Goal: Task Accomplishment & Management: Manage account settings

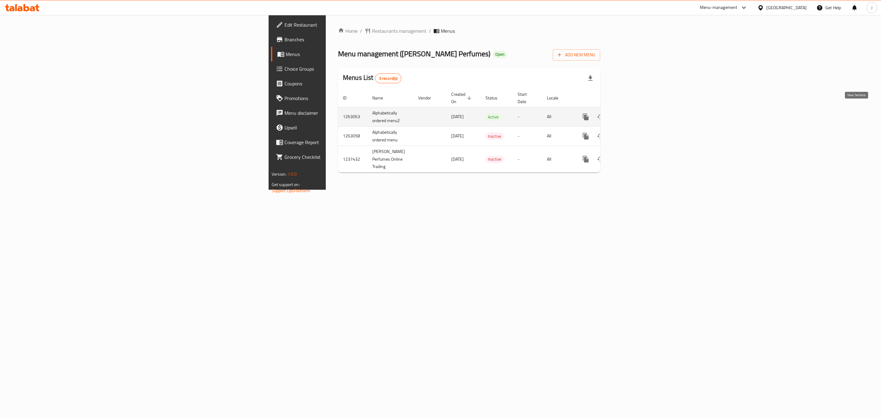
click at [633, 113] on icon "enhanced table" at bounding box center [629, 116] width 7 height 7
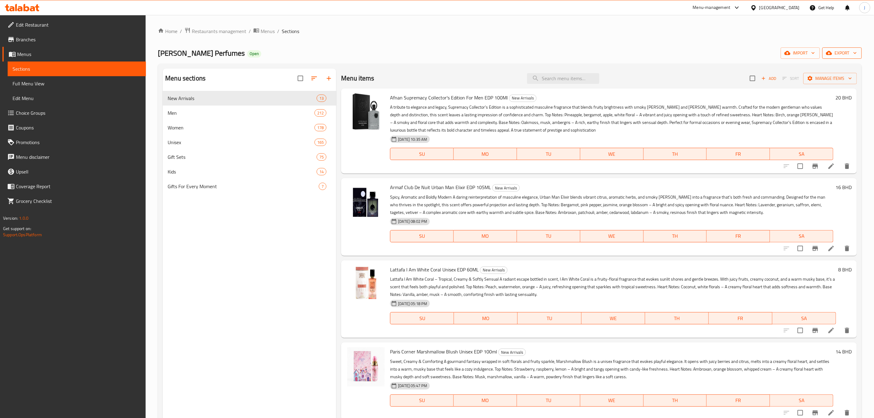
click at [846, 51] on span "export" at bounding box center [842, 53] width 30 height 8
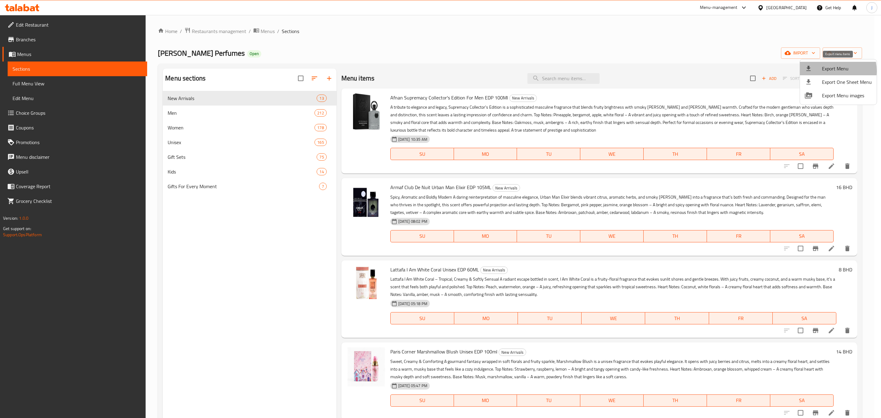
click at [826, 71] on span "Export Menu" at bounding box center [847, 68] width 50 height 7
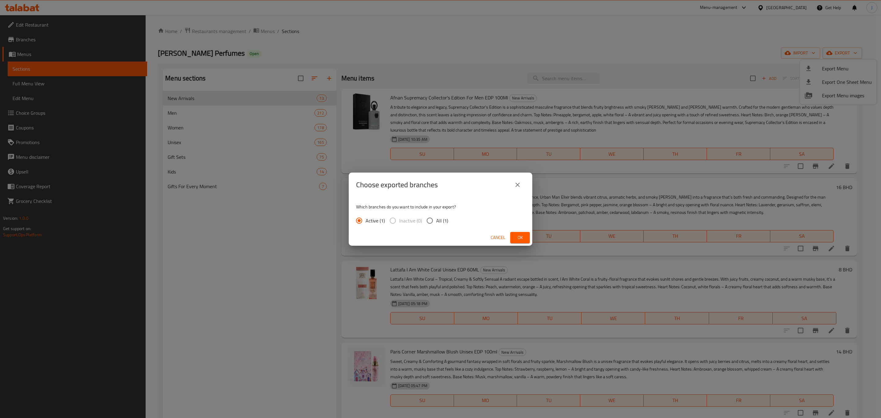
drag, startPoint x: 527, startPoint y: 234, endPoint x: 537, endPoint y: 254, distance: 22.0
click at [532, 252] on div "Choose exported branches Which branches do you want to include in your export? …" at bounding box center [440, 209] width 881 height 418
click at [515, 241] on span "Ok" at bounding box center [520, 238] width 10 height 8
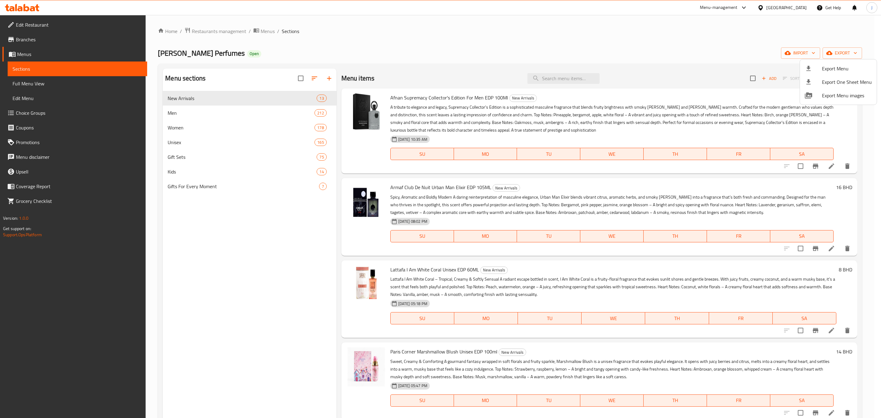
click at [640, 48] on div at bounding box center [440, 209] width 881 height 418
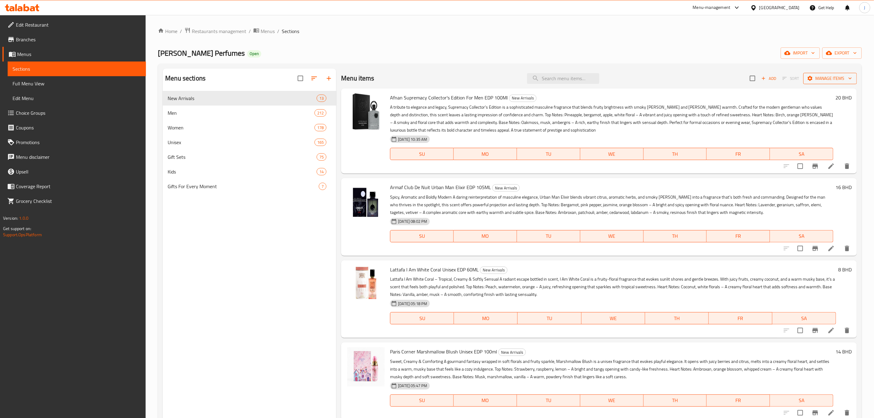
click at [814, 80] on span "Manage items" at bounding box center [830, 79] width 44 height 8
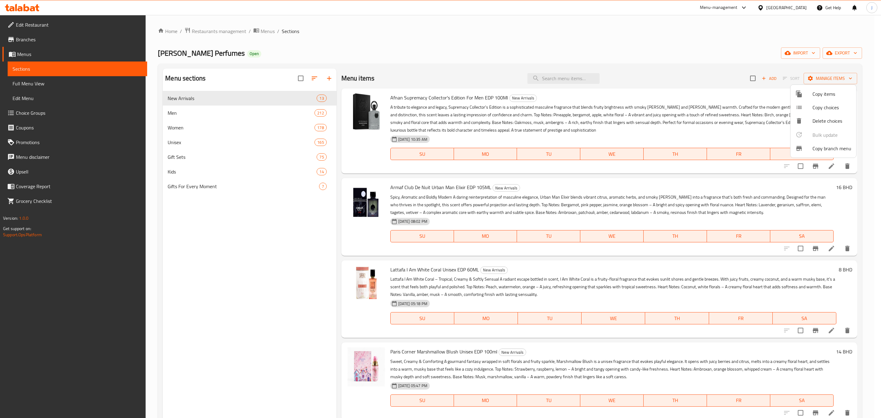
click at [223, 250] on div at bounding box center [440, 209] width 881 height 418
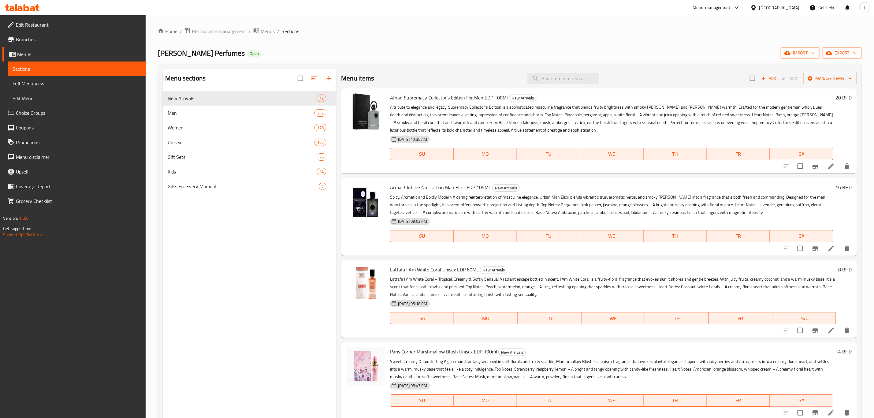
click at [655, 41] on div "Home / Restaurants management / Menus / Sections [PERSON_NAME] Perfumes Open im…" at bounding box center [510, 259] width 704 height 464
click at [828, 80] on span "Manage items" at bounding box center [830, 79] width 44 height 8
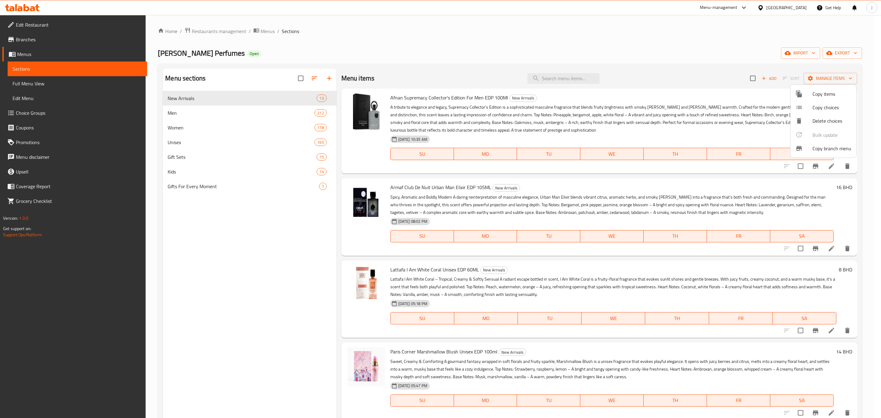
click at [741, 67] on div at bounding box center [440, 209] width 881 height 418
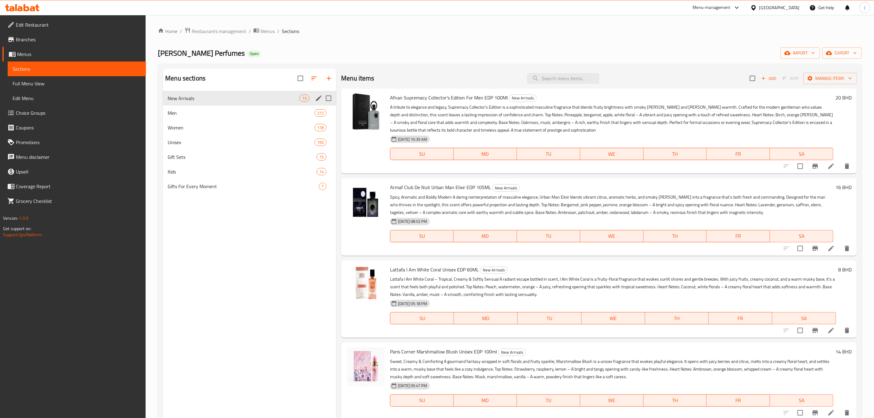
click at [328, 99] on input "Menu sections" at bounding box center [328, 98] width 13 height 13
checkbox input "true"
click at [786, 82] on span "Sort" at bounding box center [790, 78] width 17 height 7
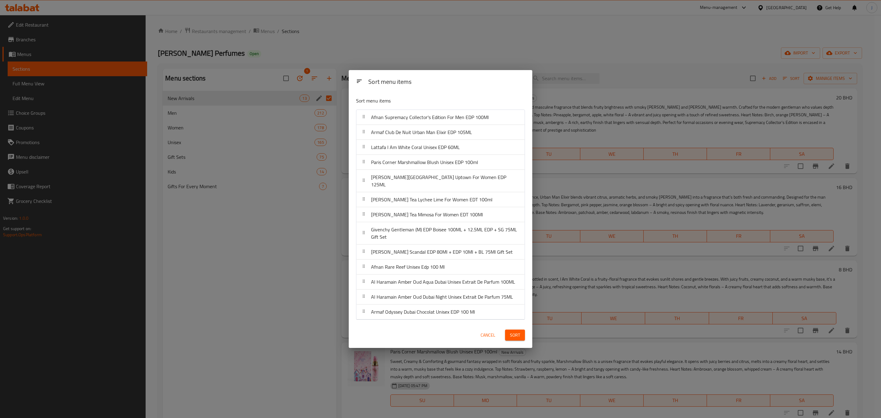
drag, startPoint x: 488, startPoint y: 334, endPoint x: 485, endPoint y: 333, distance: 3.7
click at [488, 334] on span "Cancel" at bounding box center [487, 335] width 15 height 8
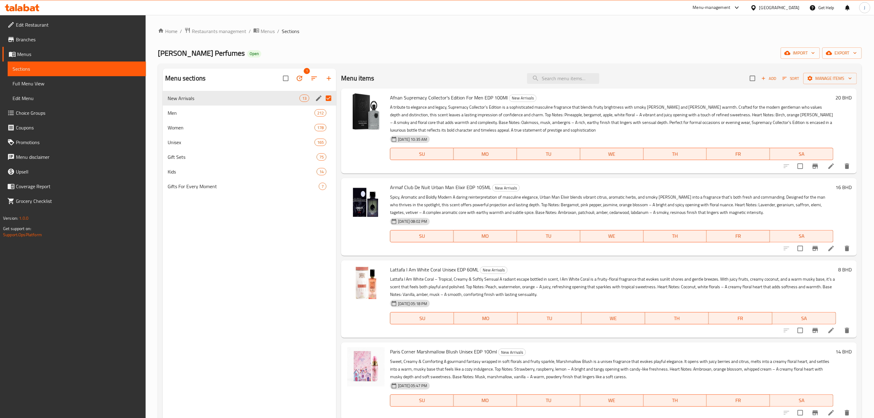
click at [310, 245] on div "Menu sections 1 New Arrivals 13 Men 212 Women 178 Unisex 165 Gift Sets 75 Kids …" at bounding box center [249, 278] width 173 height 418
click at [462, 50] on div "[PERSON_NAME] Perfumes Open import export" at bounding box center [510, 52] width 704 height 11
click at [287, 230] on div "Menu sections 1 New Arrivals 13 Men 212 Women 178 Unisex 165 Gift Sets 75 Kids …" at bounding box center [249, 278] width 173 height 418
